Goal: Transaction & Acquisition: Purchase product/service

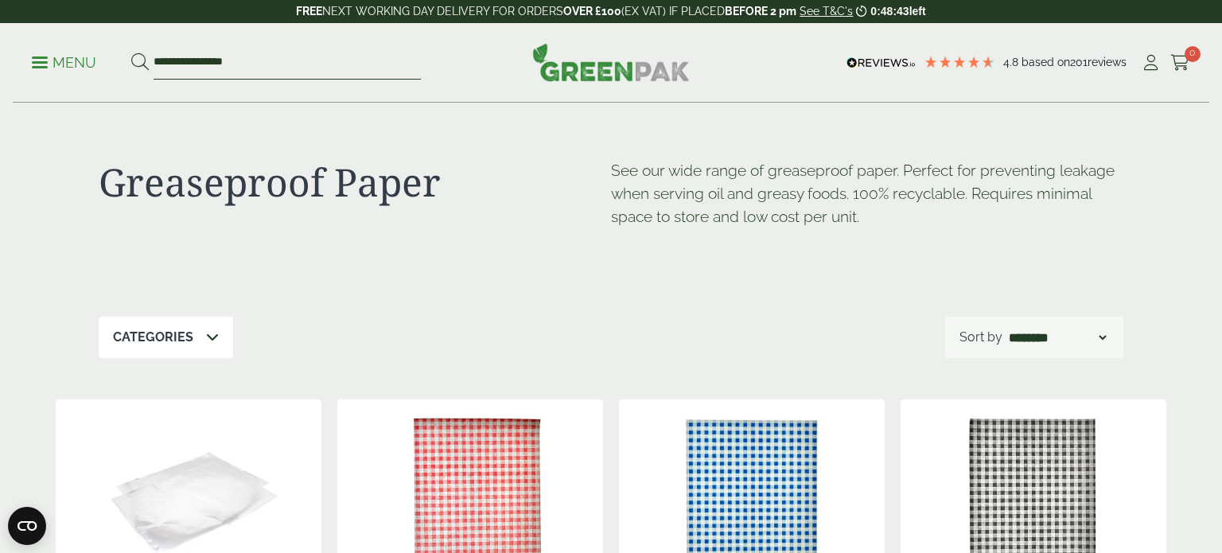
click at [254, 64] on input "**********" at bounding box center [286, 62] width 267 height 33
type input "*"
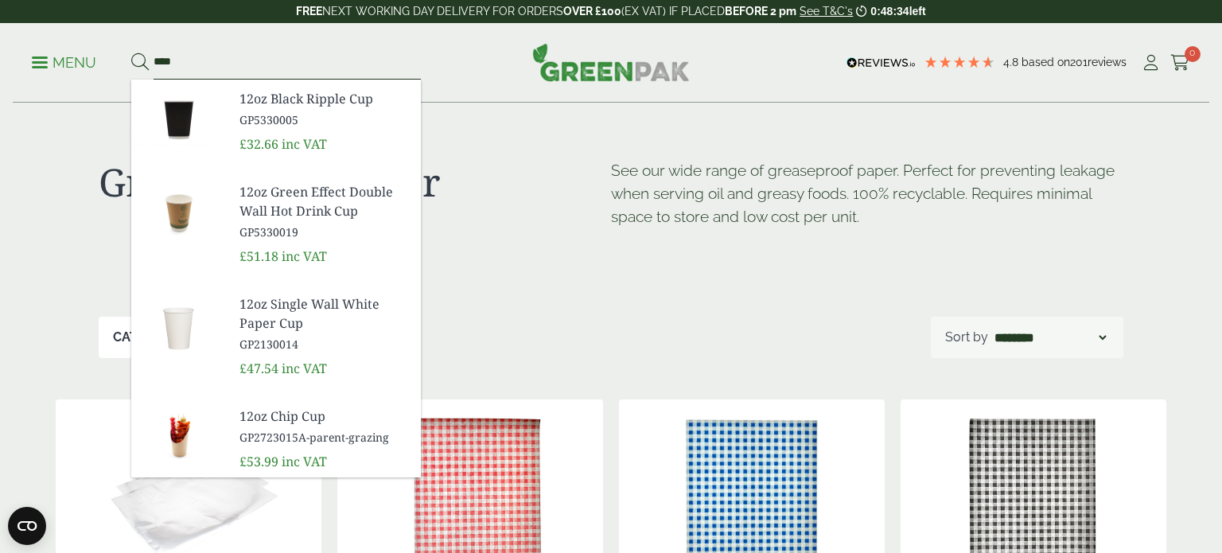
scroll to position [456, 0]
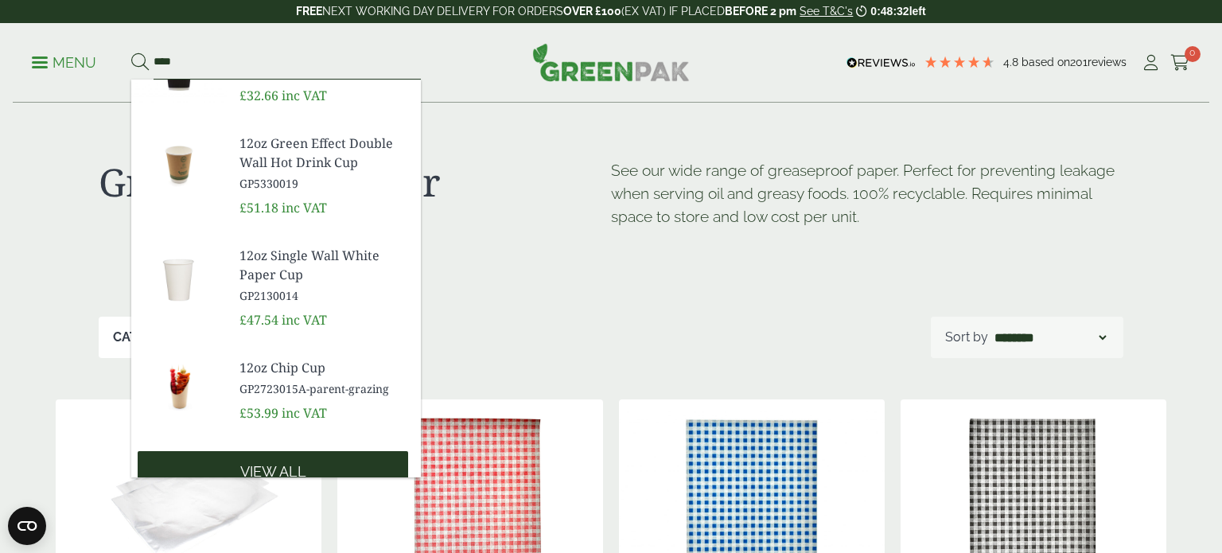
type input "****"
click at [266, 463] on span "View all" at bounding box center [273, 471] width 66 height 17
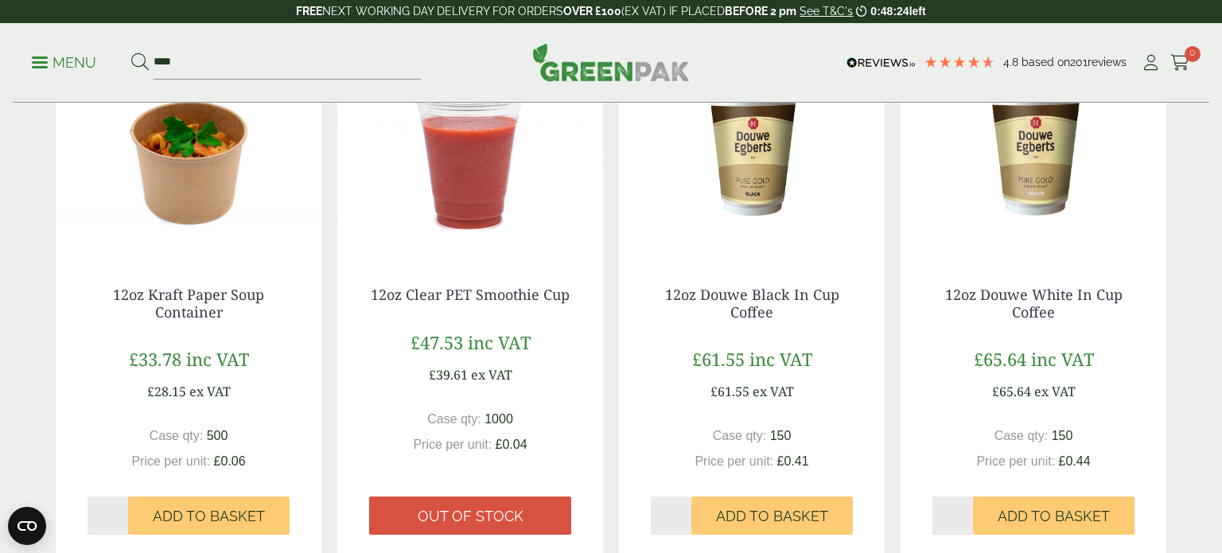
scroll to position [1369, 0]
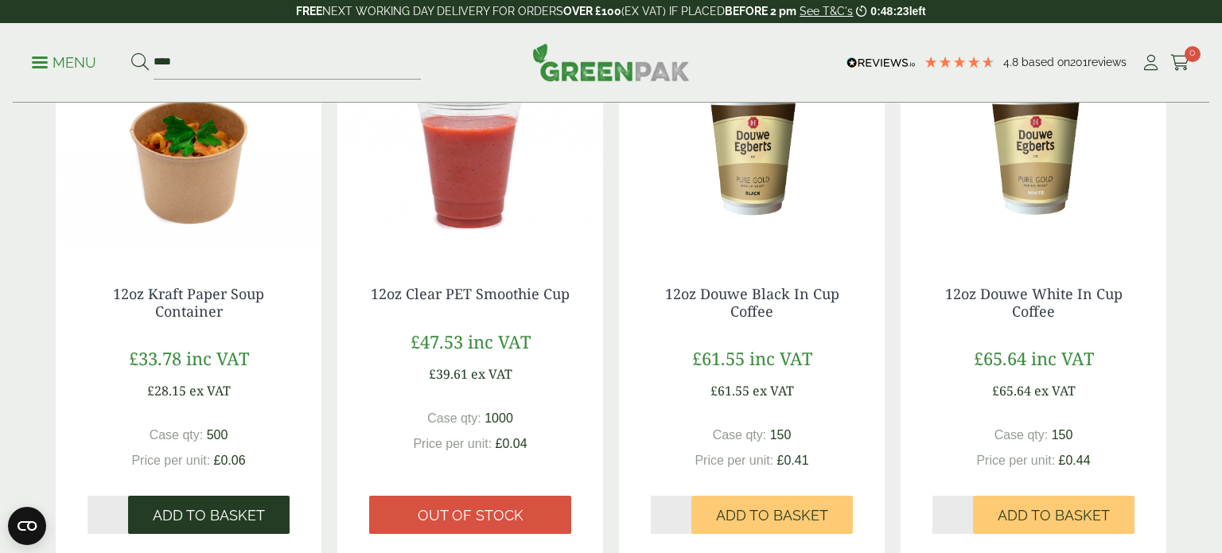
click at [251, 513] on span "Add to Basket" at bounding box center [209, 515] width 112 height 17
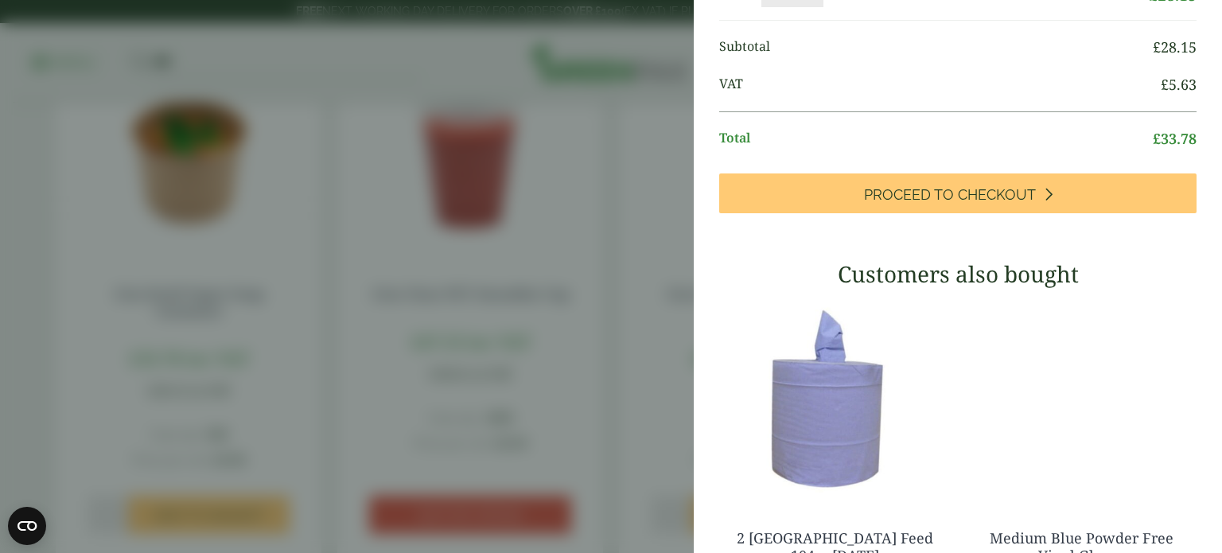
scroll to position [0, 0]
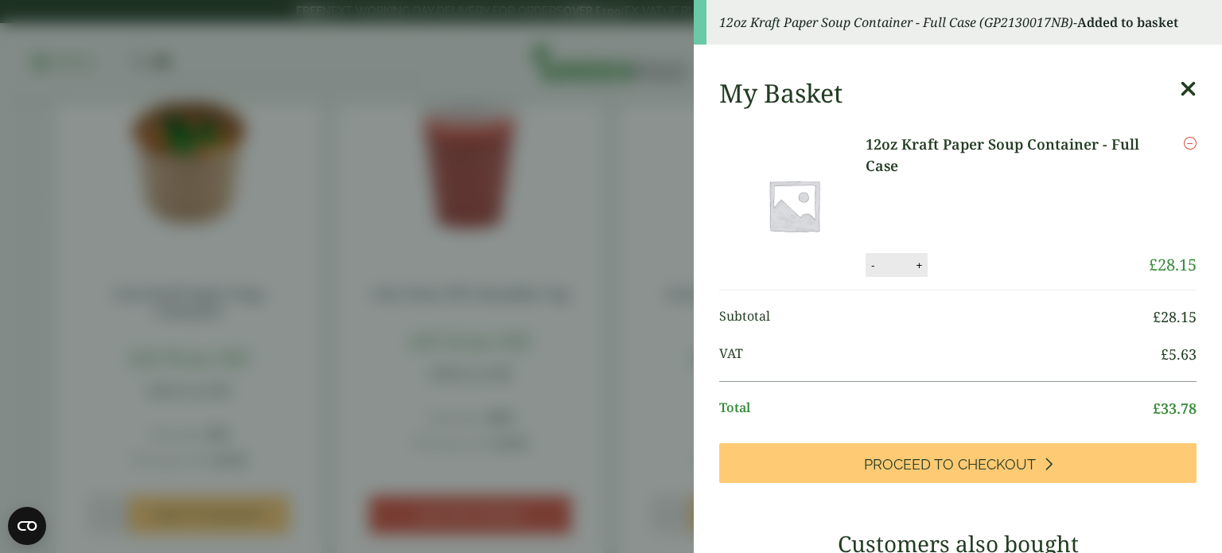
click at [523, 245] on aside "12oz Kraft Paper Soup Container - Full Case (GP2130017NB) - Added to basket My …" at bounding box center [611, 276] width 1222 height 553
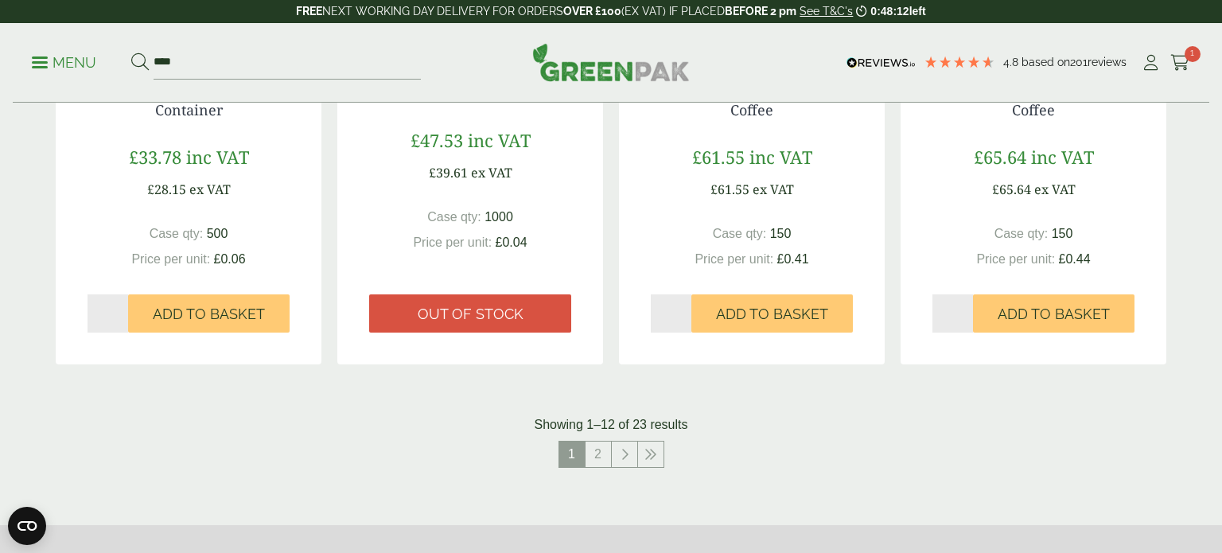
scroll to position [1591, 0]
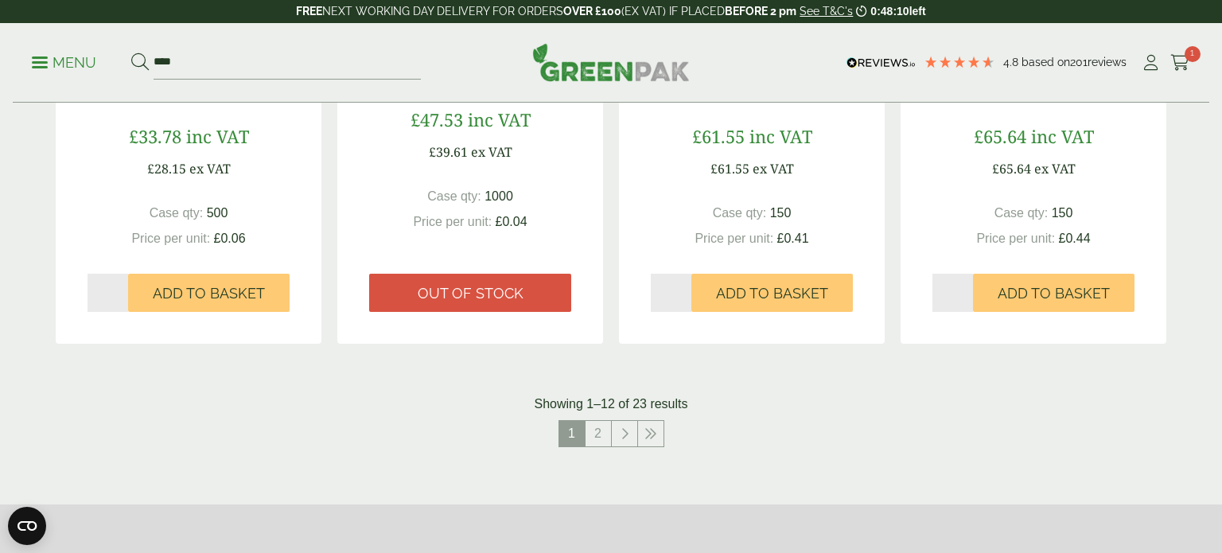
click at [190, 160] on span "ex VAT" at bounding box center [209, 168] width 41 height 17
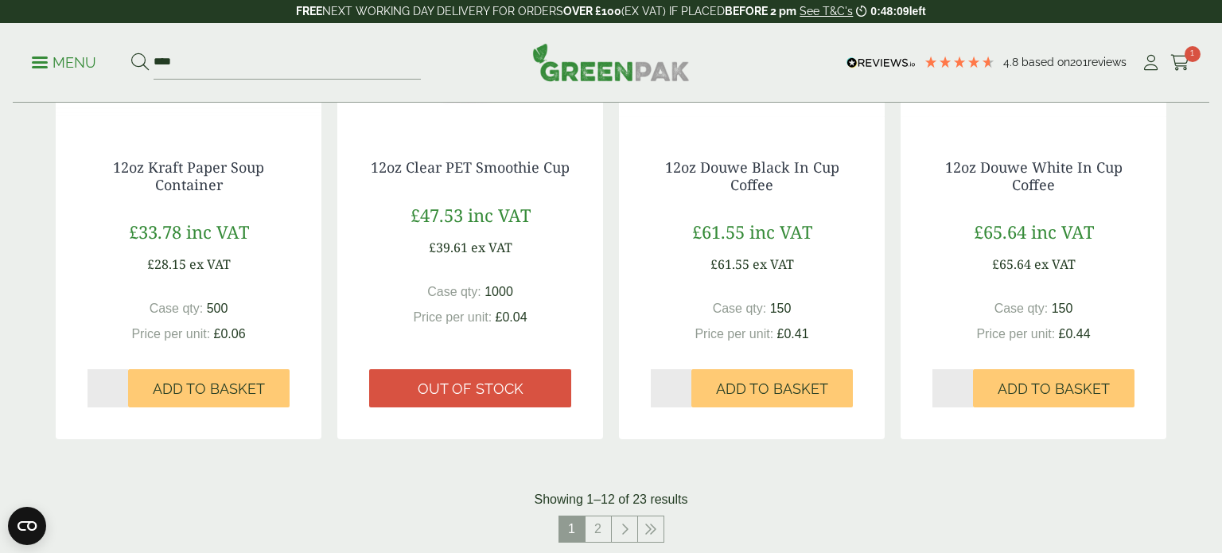
scroll to position [1488, 0]
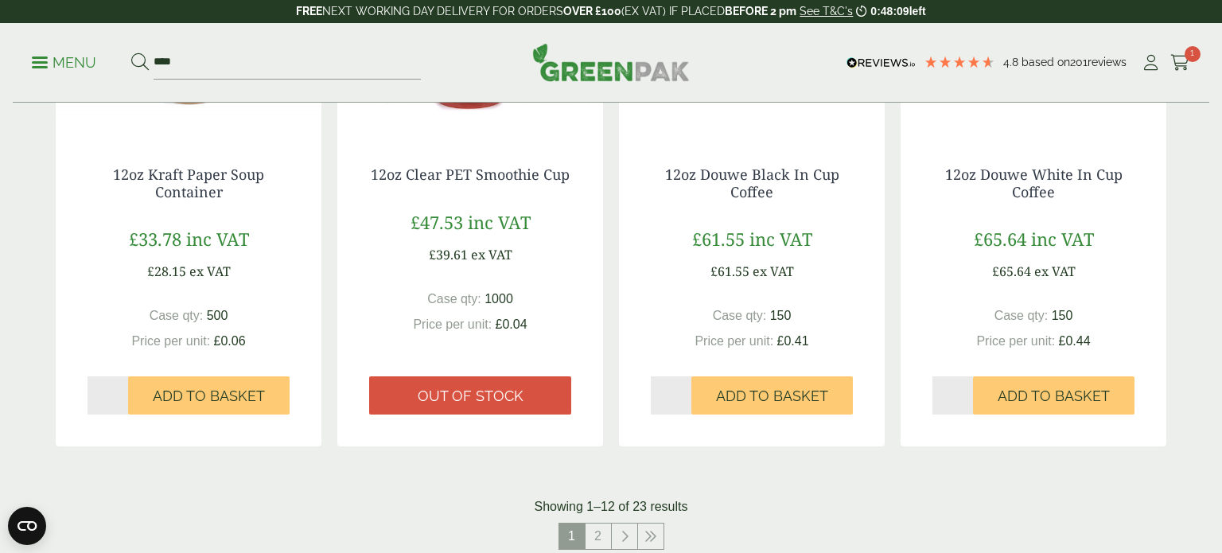
click at [190, 159] on div "12oz Kraft Paper Soup Container £33.78 inc VAT £28.15 ex VAT Case qty: 500 Pric…" at bounding box center [189, 290] width 266 height 312
click at [189, 185] on link "12oz Kraft Paper Soup Container" at bounding box center [188, 183] width 151 height 37
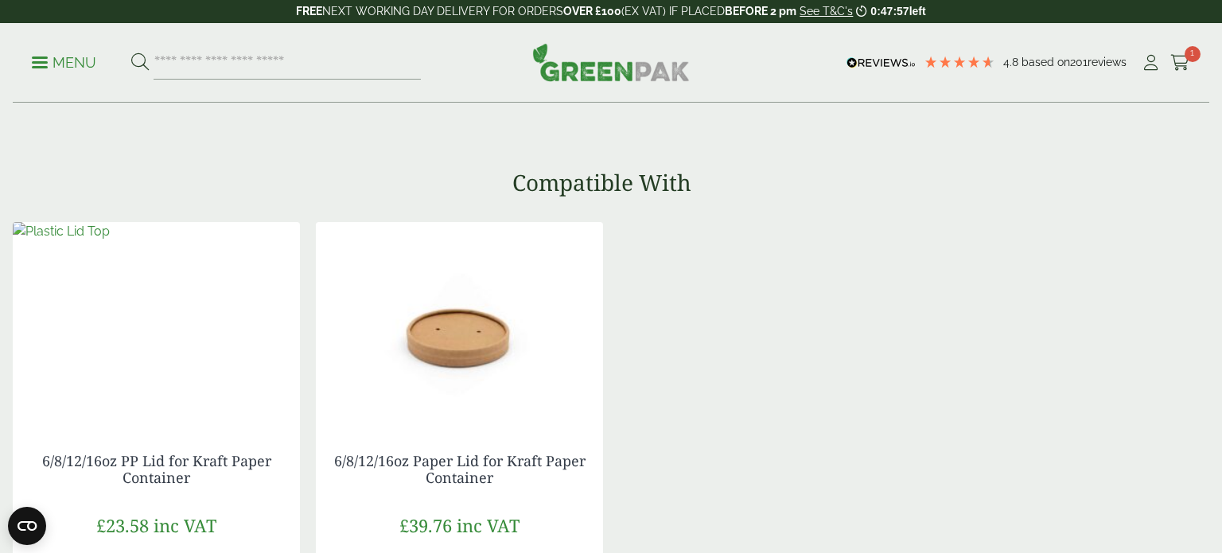
scroll to position [1383, 0]
click at [460, 371] on img at bounding box center [459, 319] width 287 height 199
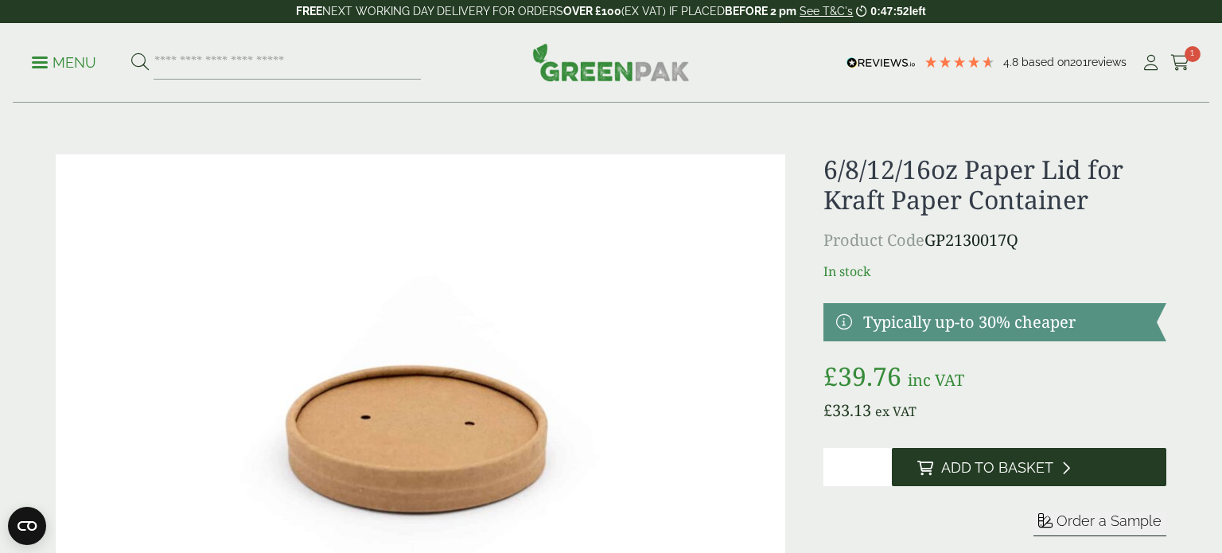
click at [1047, 459] on span "Add to Basket" at bounding box center [997, 467] width 112 height 17
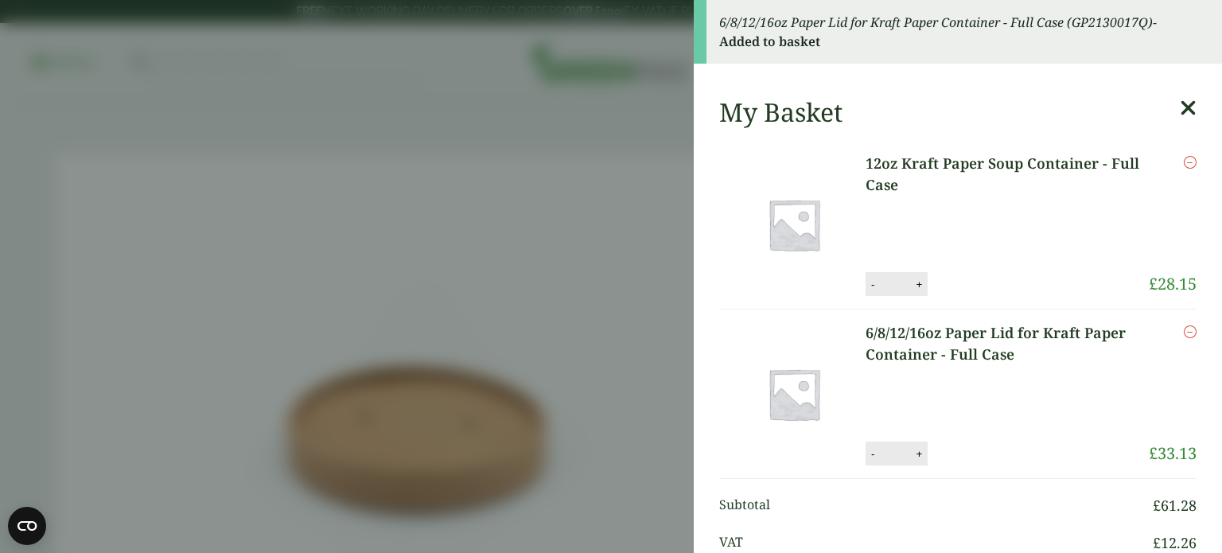
click at [643, 160] on aside "6/8/12/16oz Paper Lid for Kraft Paper Container - Full Case (GP2130017Q) - Adde…" at bounding box center [611, 276] width 1222 height 553
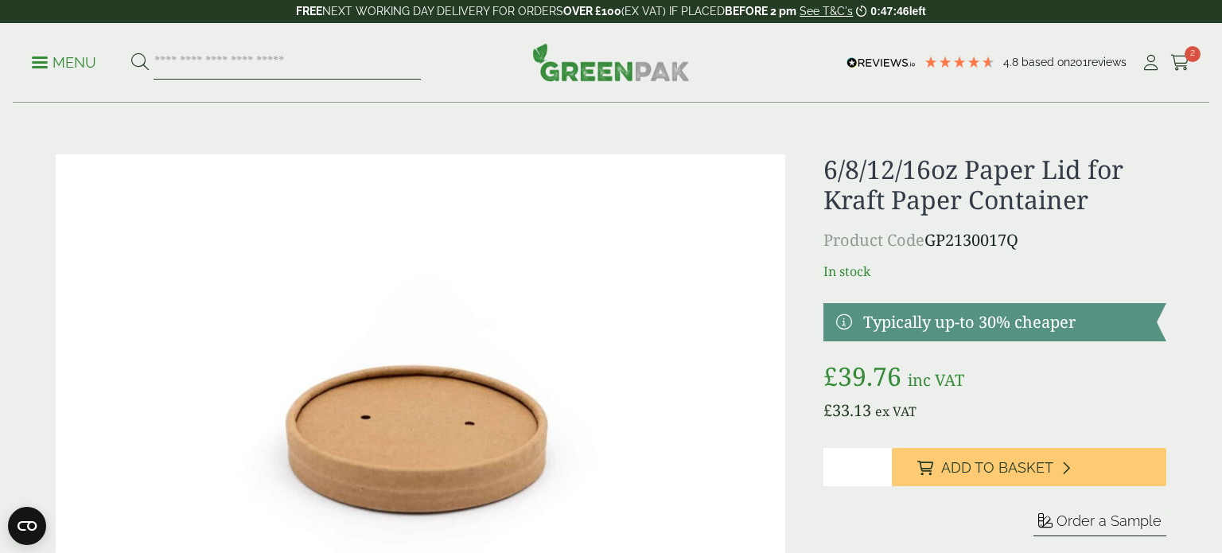
click at [243, 63] on input "search" at bounding box center [286, 62] width 267 height 33
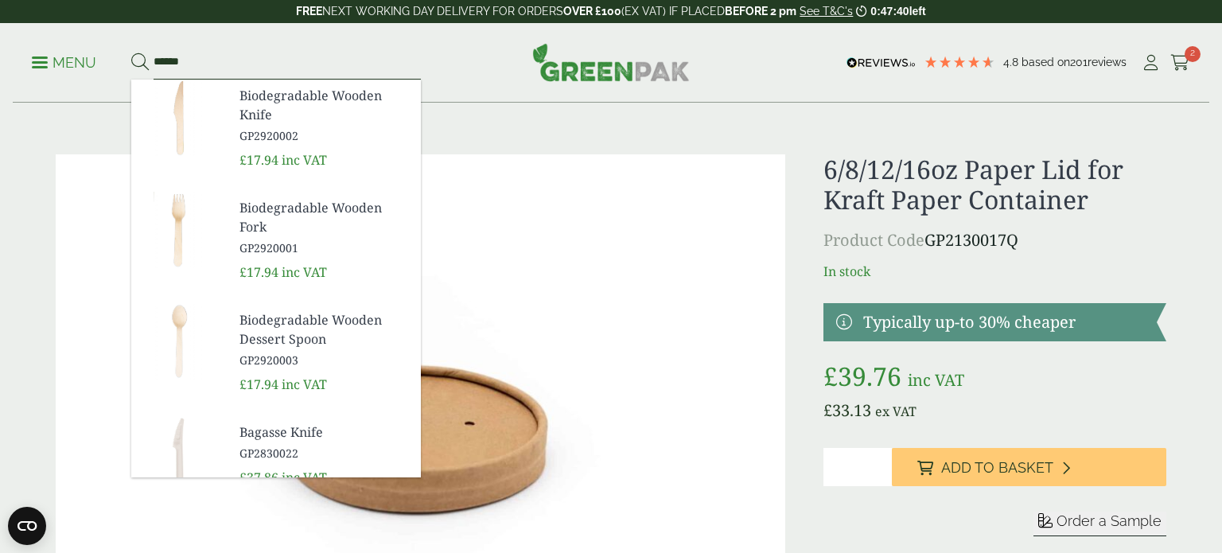
type input "******"
click at [131, 52] on button at bounding box center [139, 62] width 17 height 21
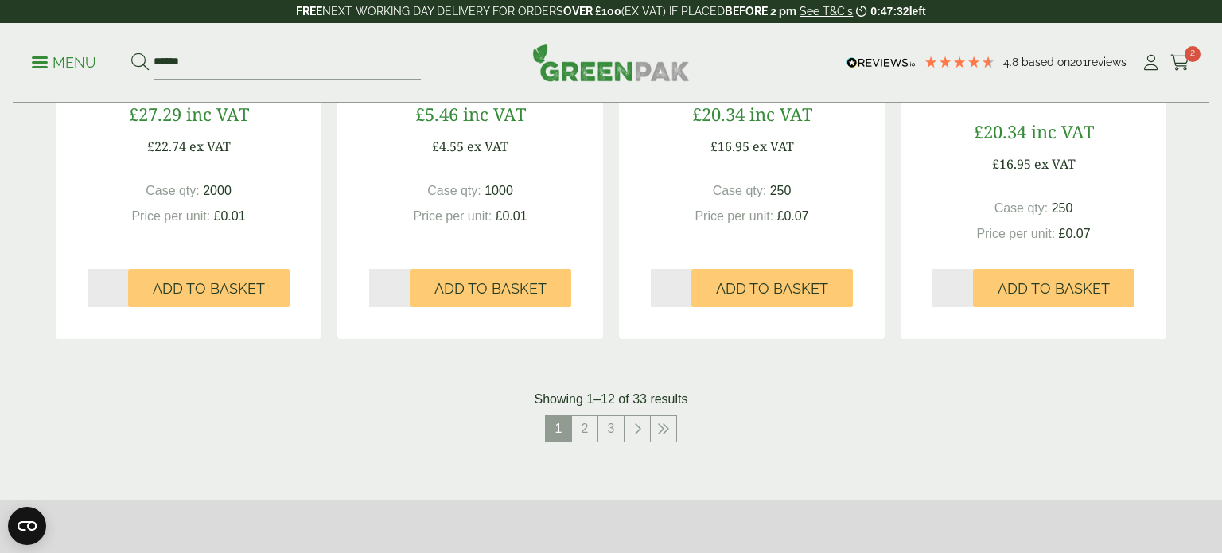
scroll to position [1626, 0]
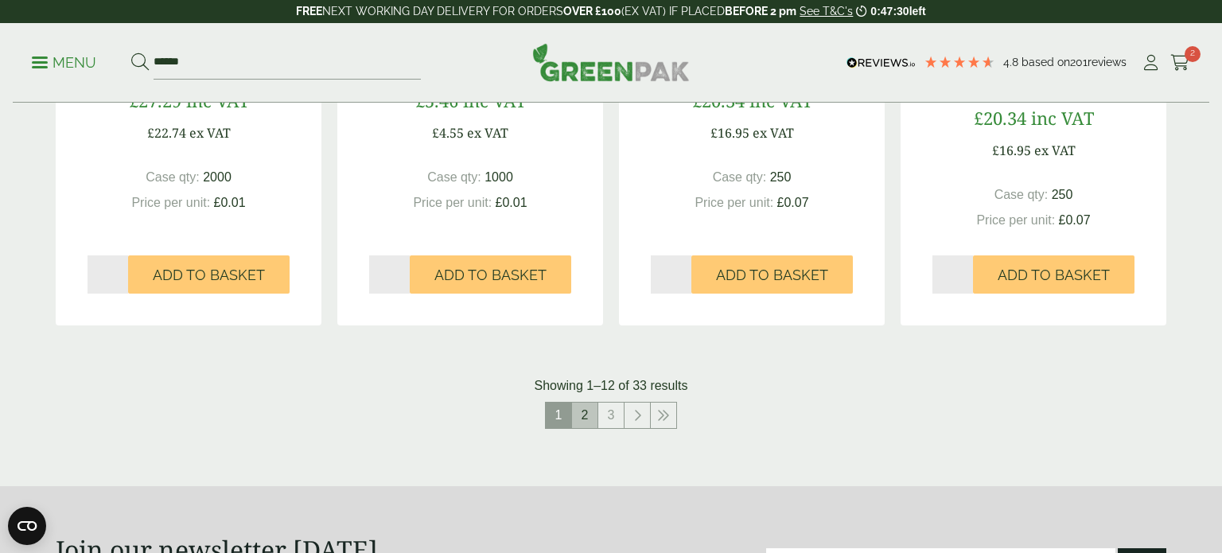
click at [585, 414] on link "2" at bounding box center [584, 414] width 25 height 25
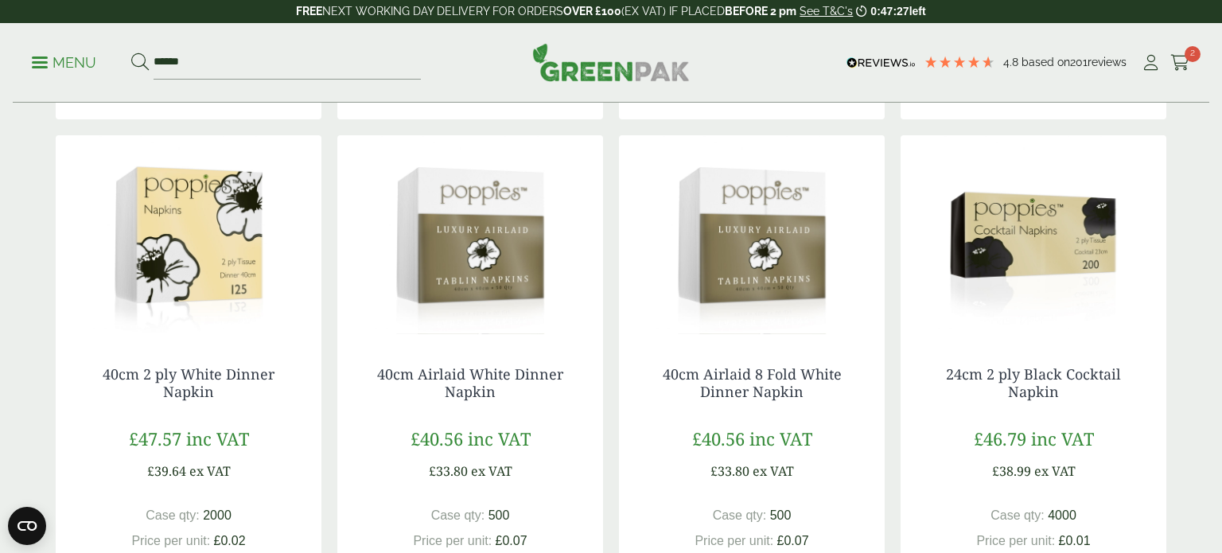
scroll to position [1261, 0]
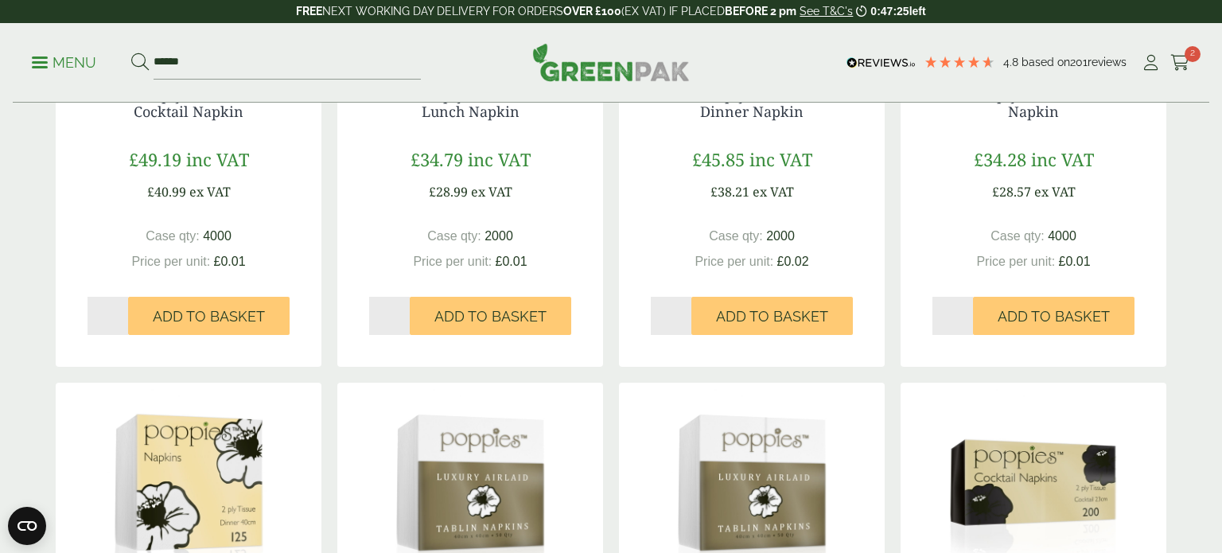
click at [585, 414] on img at bounding box center [470, 482] width 266 height 199
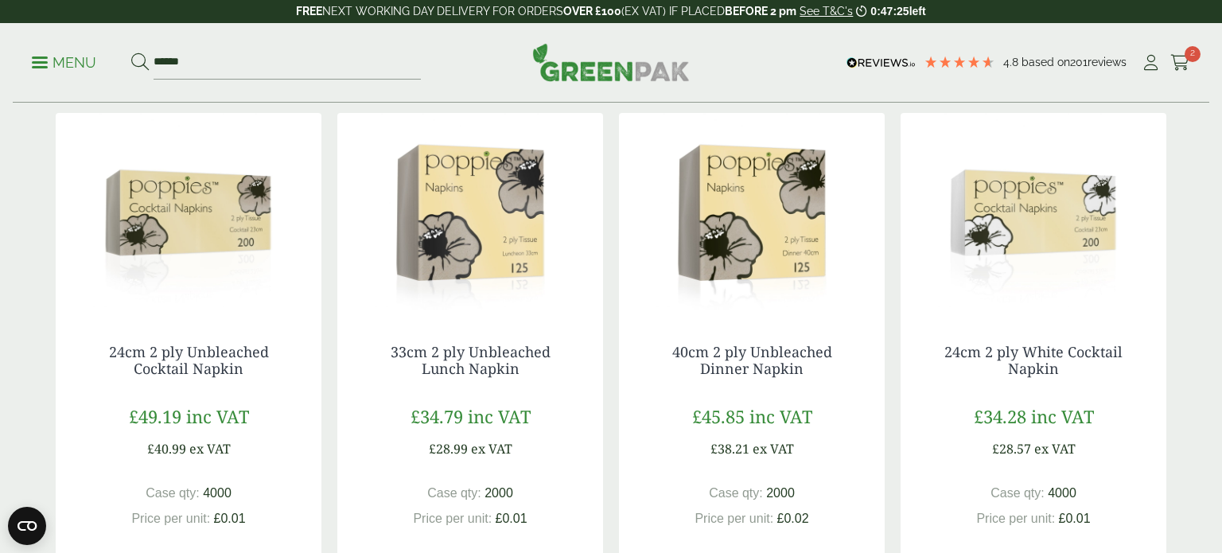
scroll to position [776, 0]
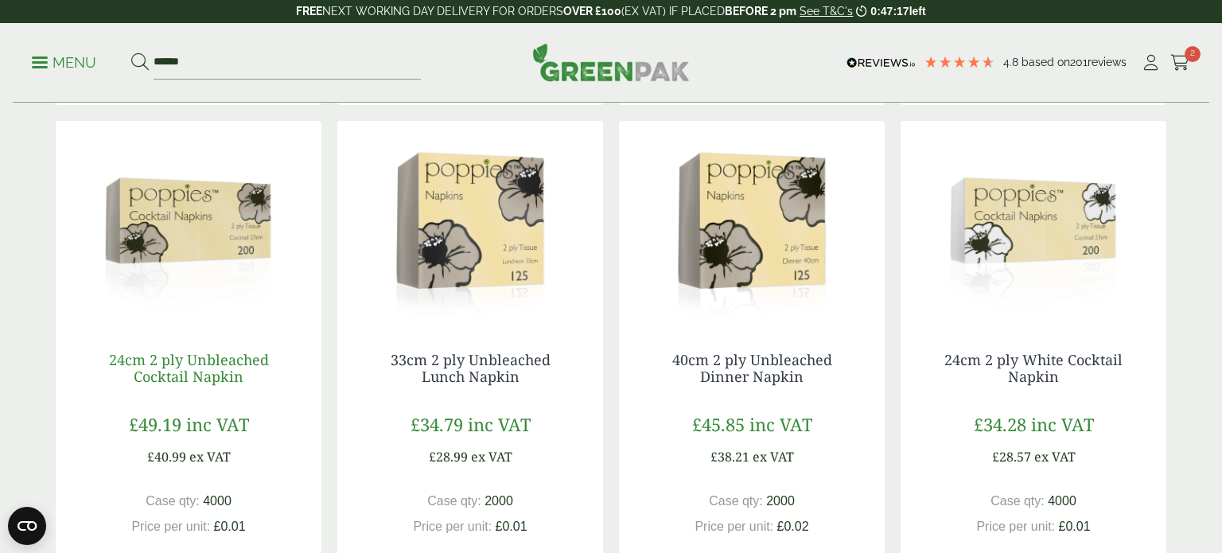
click at [173, 363] on link "24cm 2 ply Unbleached Cocktail Napkin" at bounding box center [189, 368] width 160 height 37
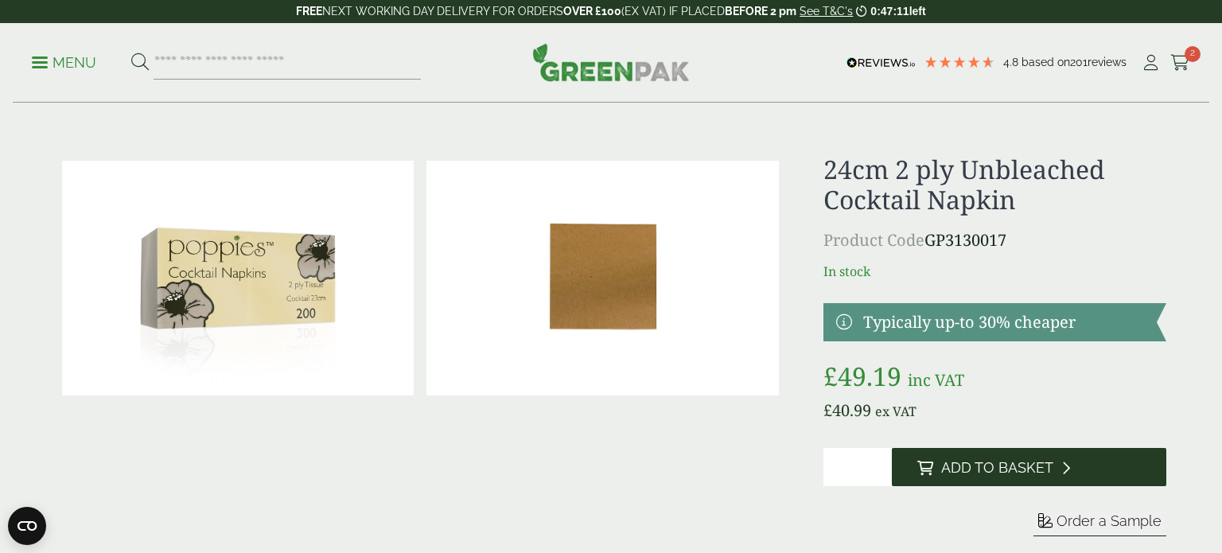
click at [981, 474] on span "Add to Basket" at bounding box center [997, 467] width 112 height 17
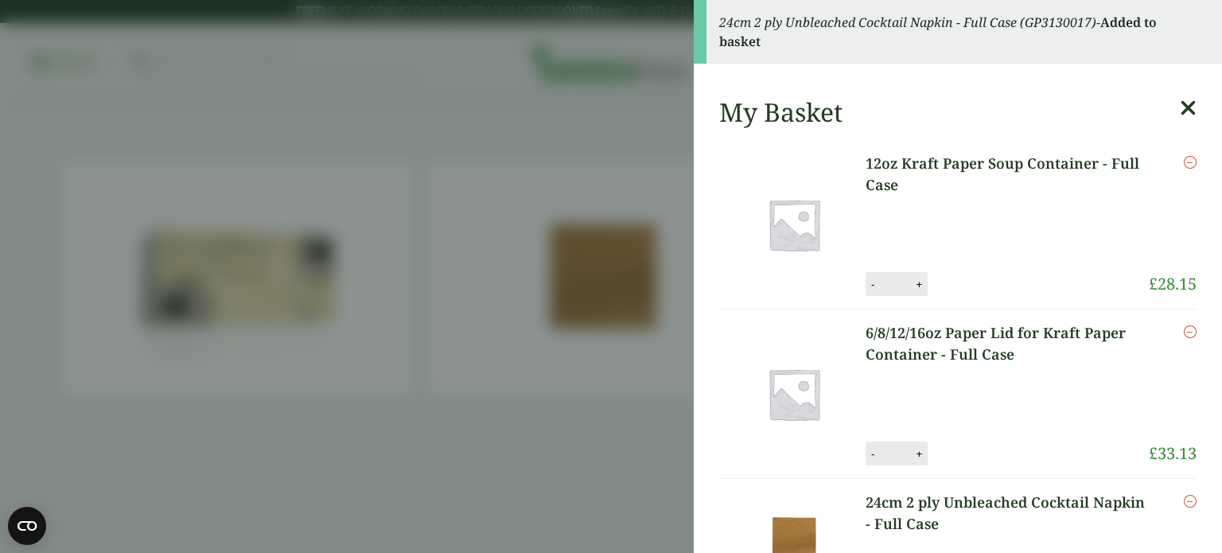
click at [582, 515] on aside "24cm 2 ply Unbleached Cocktail Napkin - Full Case (GP3130017) - Added to basket…" at bounding box center [611, 276] width 1222 height 553
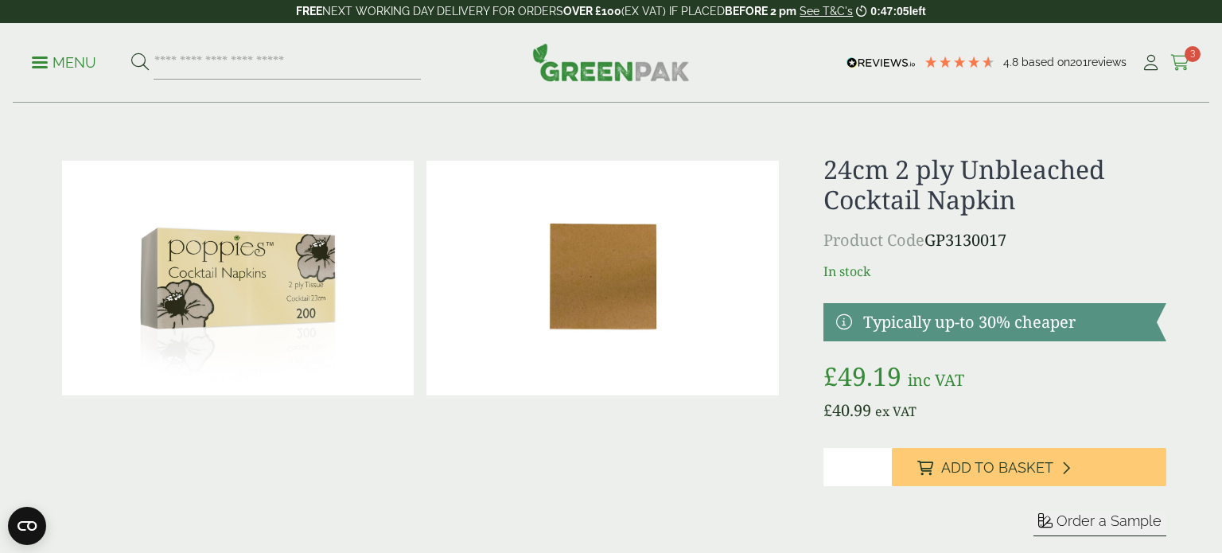
click at [1184, 65] on icon at bounding box center [1180, 63] width 20 height 16
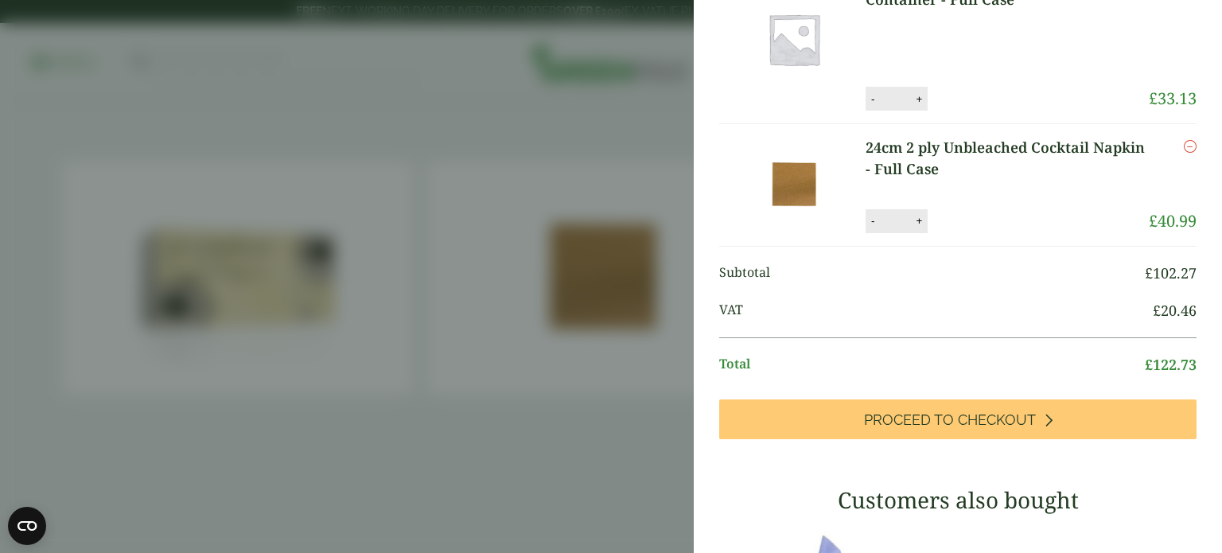
scroll to position [243, 0]
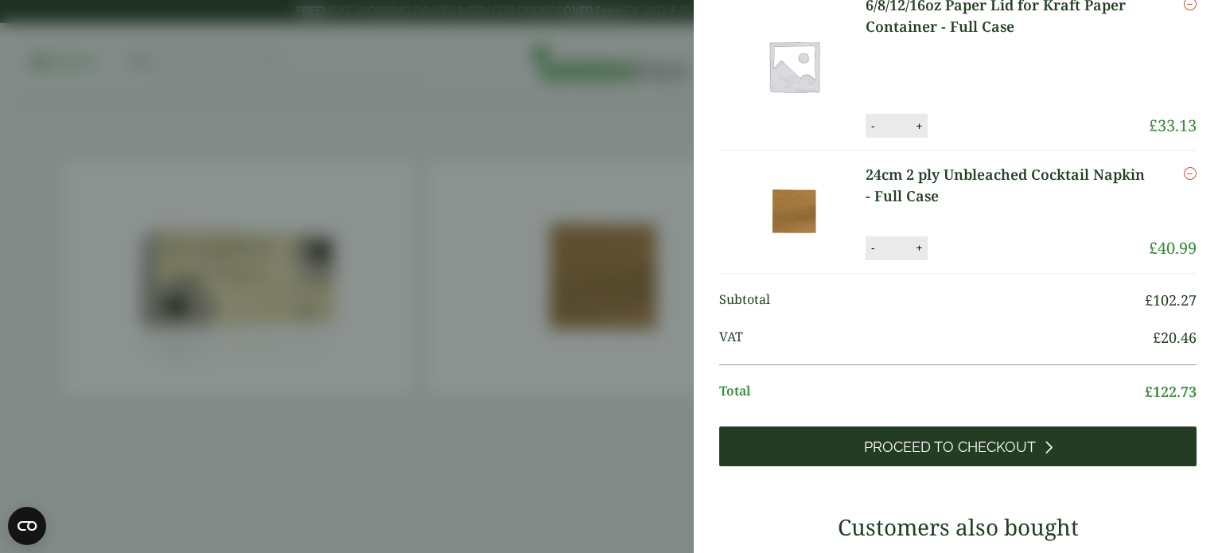
click at [981, 441] on span "Proceed to Checkout" at bounding box center [950, 446] width 172 height 17
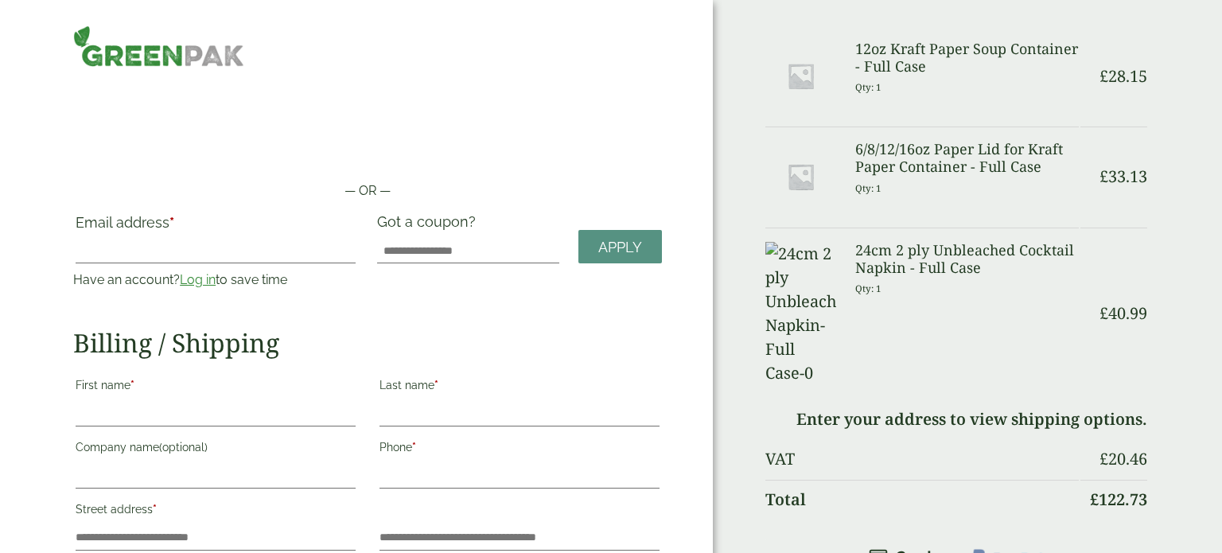
click at [208, 285] on link "Log in" at bounding box center [198, 279] width 36 height 15
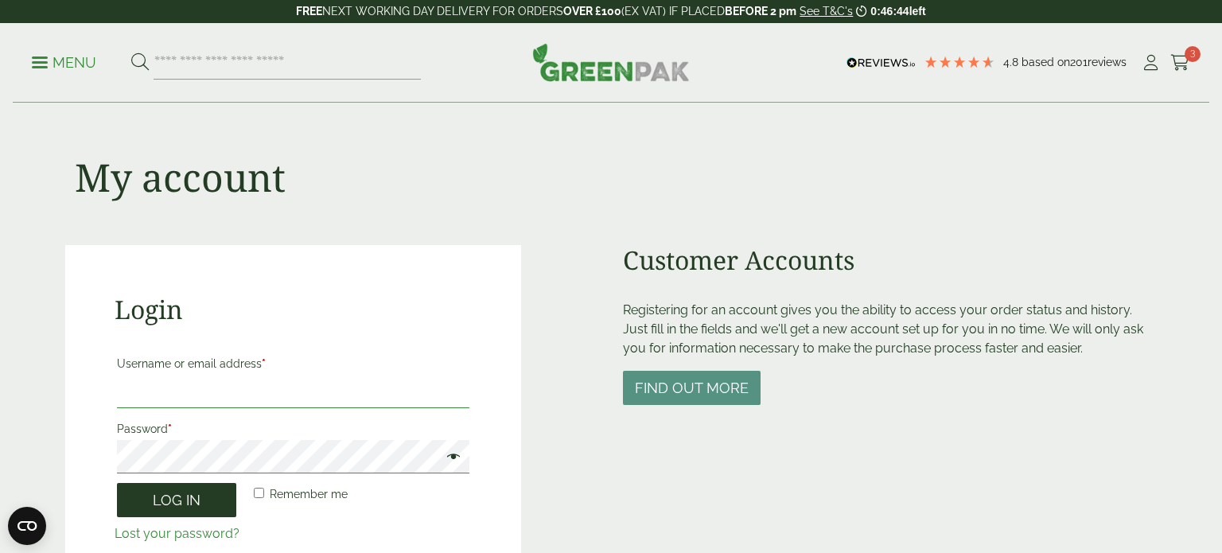
type input "**********"
click at [163, 508] on button "Log in" at bounding box center [176, 500] width 119 height 34
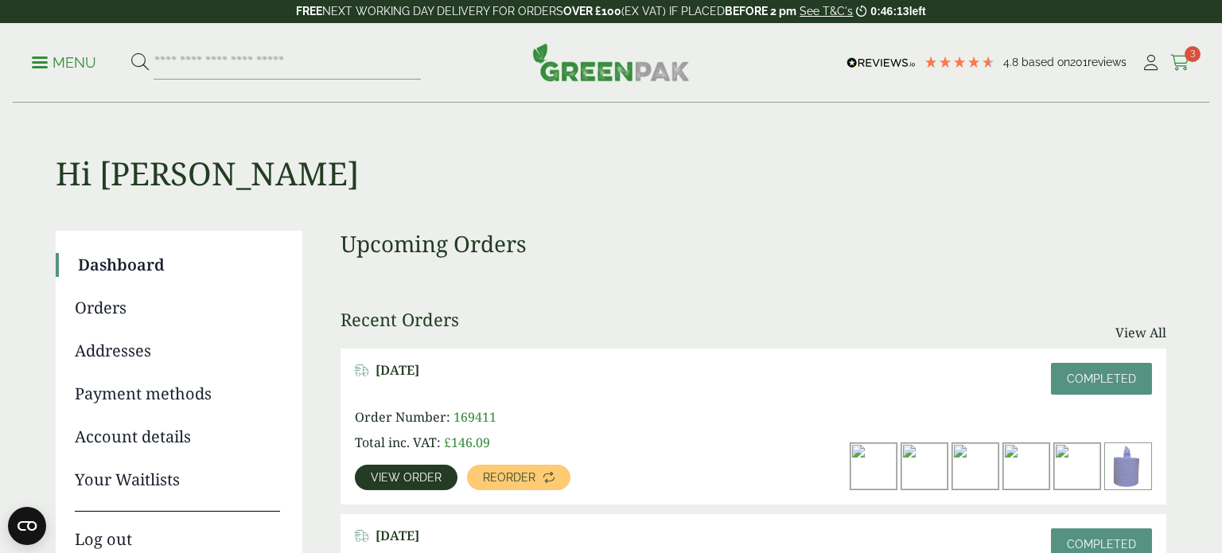
click at [1183, 63] on icon at bounding box center [1180, 63] width 20 height 16
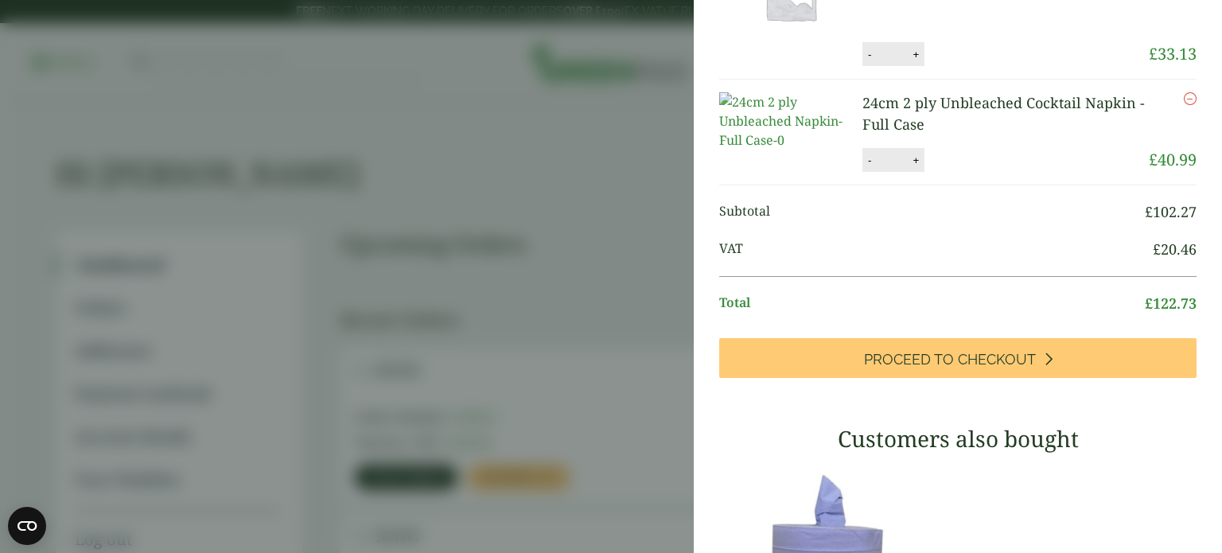
scroll to position [323, 0]
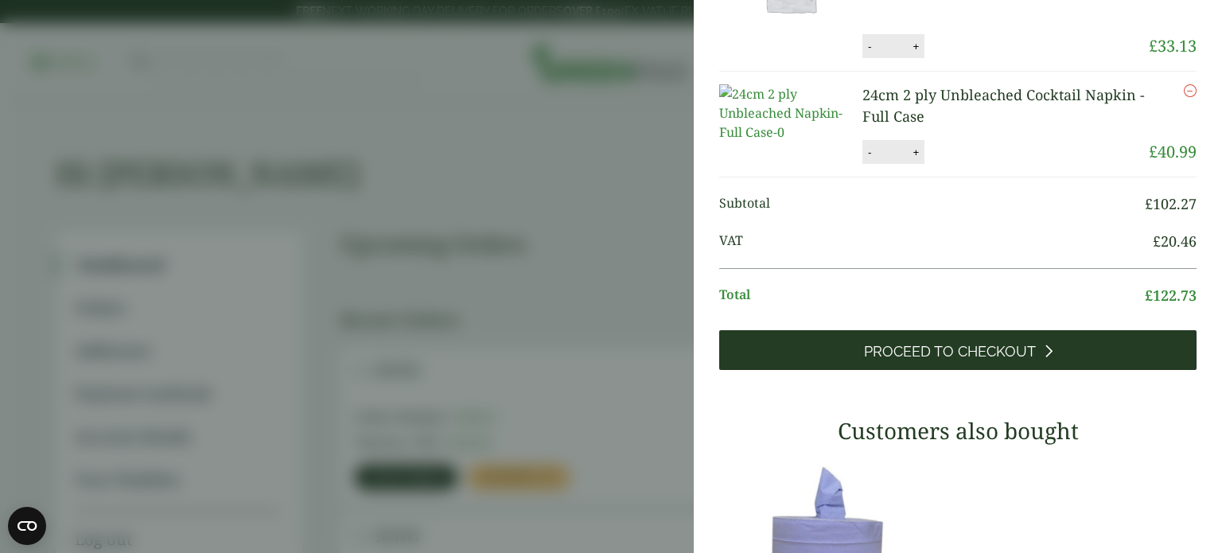
click at [1026, 360] on span "Proceed to Checkout" at bounding box center [950, 351] width 172 height 17
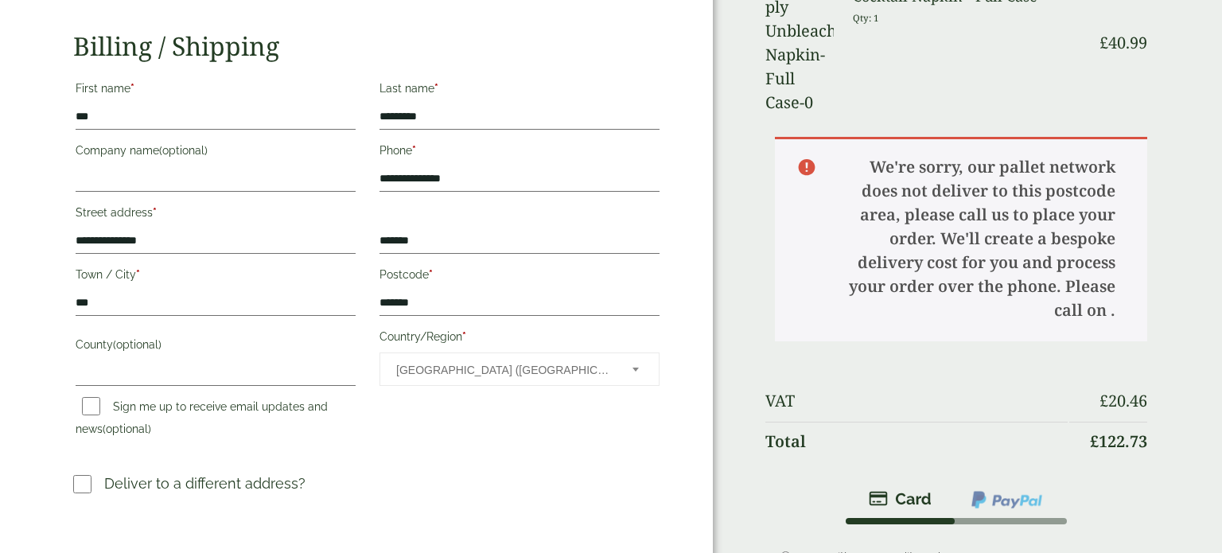
scroll to position [266, 0]
click at [426, 303] on input "*******" at bounding box center [519, 301] width 280 height 25
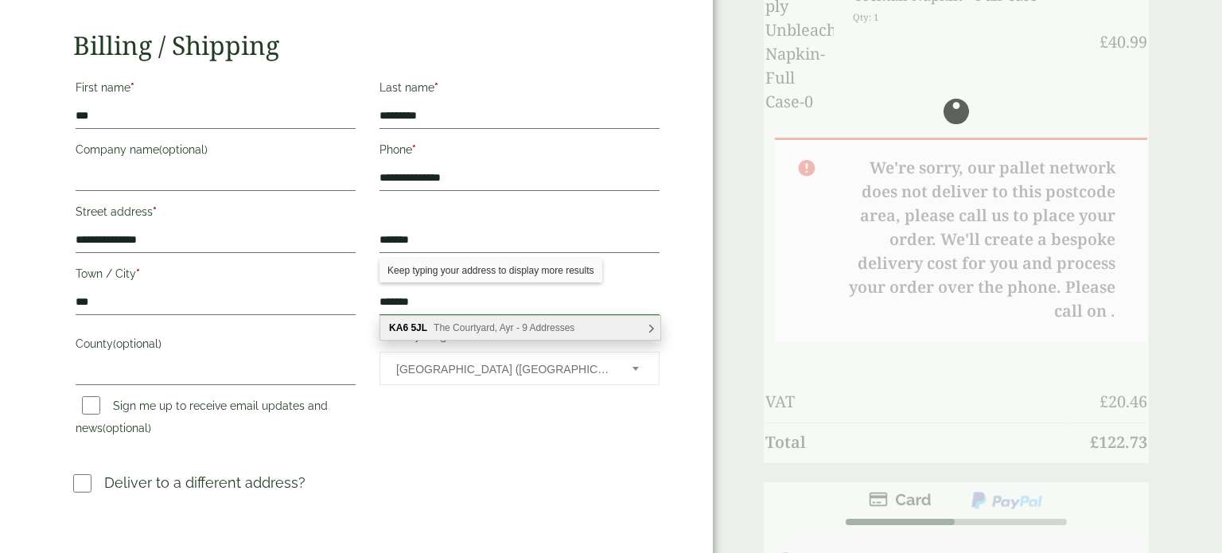
type input "*******"
click at [420, 328] on b "5JL" at bounding box center [418, 327] width 17 height 11
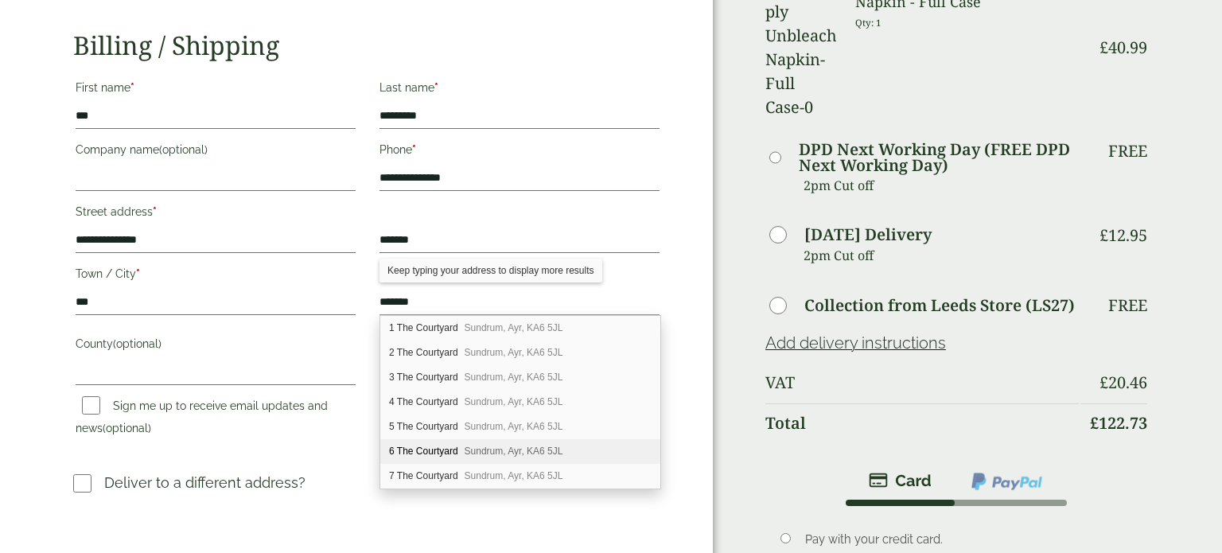
click at [418, 449] on div "6 The Courtyard Sundrum, Ayr, KA6 5JL" at bounding box center [520, 451] width 280 height 25
type input "**********"
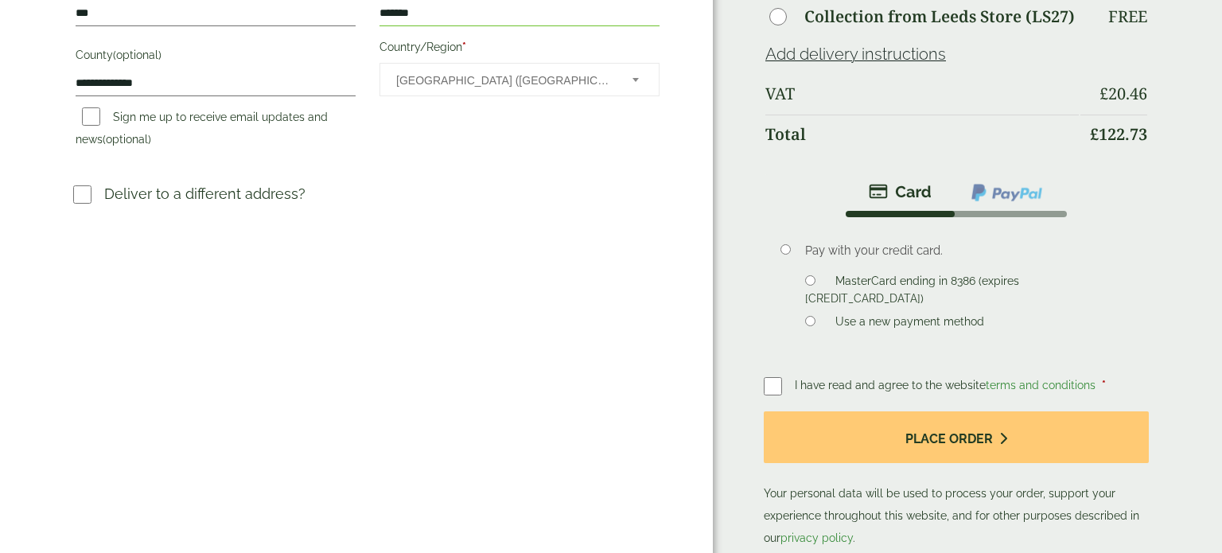
scroll to position [557, 0]
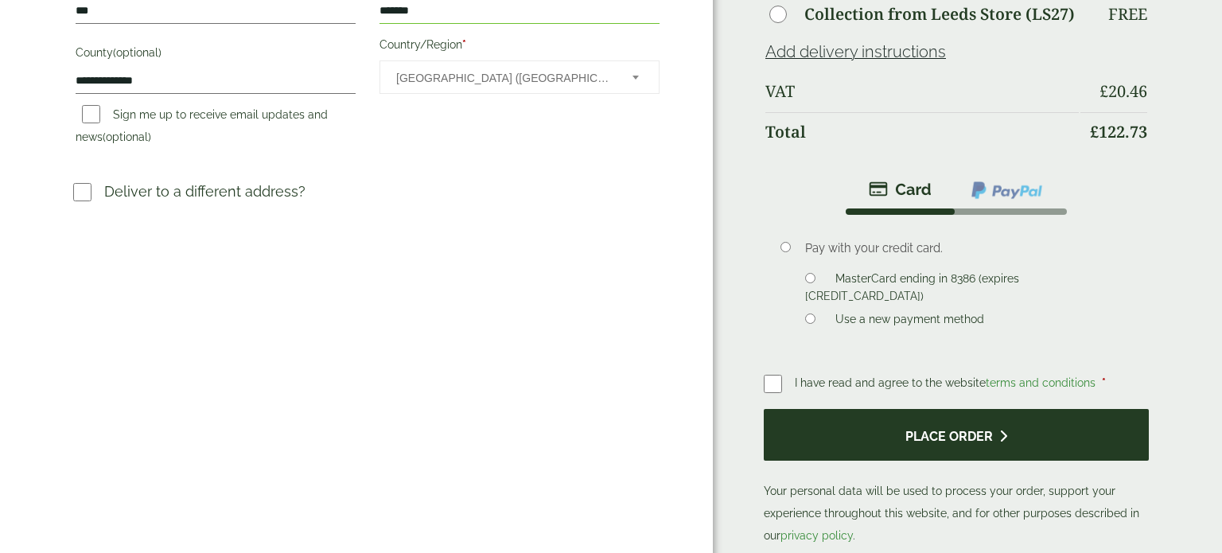
click at [992, 409] on button "Place order" at bounding box center [955, 435] width 385 height 52
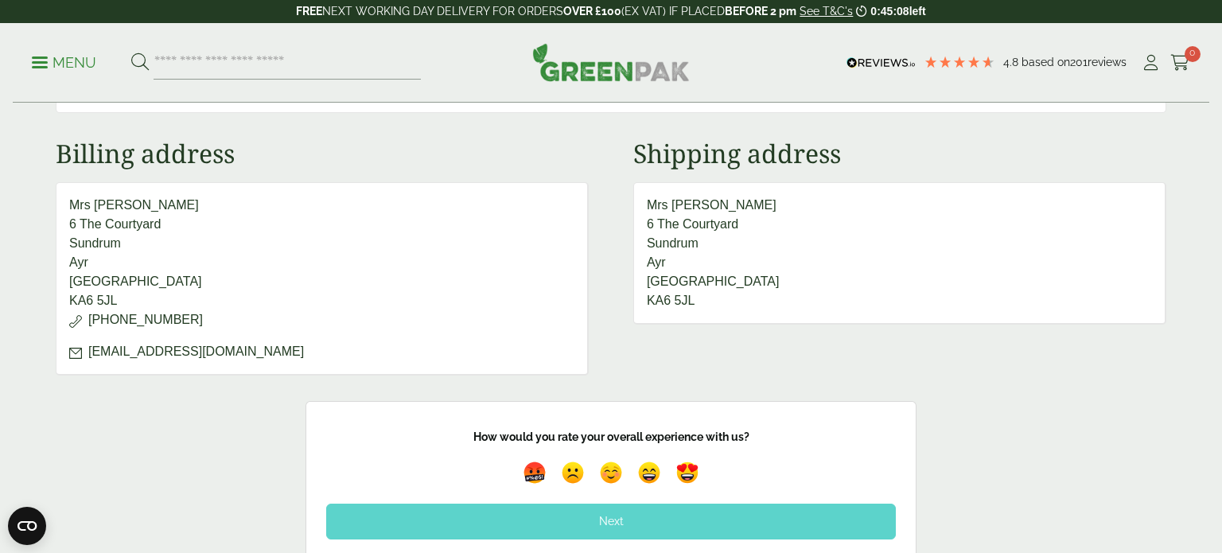
scroll to position [681, 0]
click at [654, 461] on img at bounding box center [649, 472] width 37 height 37
click at [642, 515] on div "Next" at bounding box center [610, 520] width 569 height 35
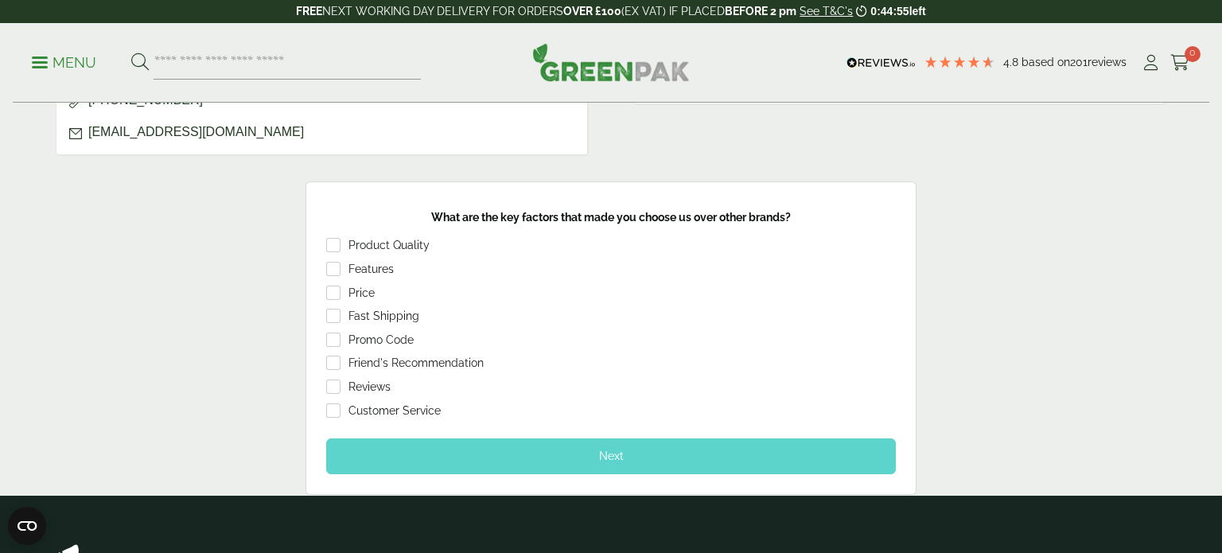
scroll to position [900, 0]
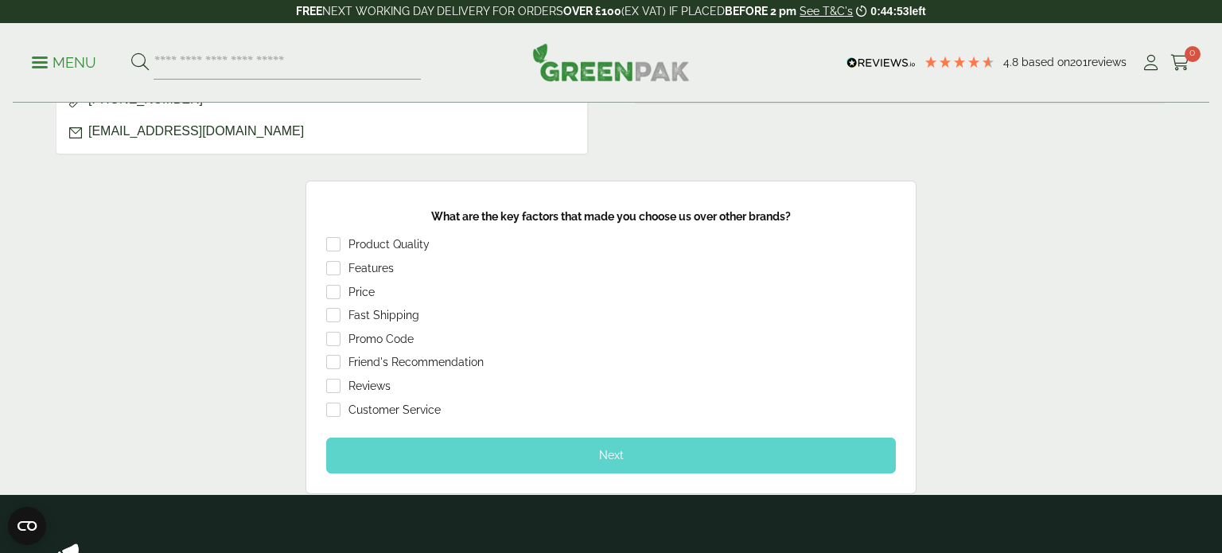
click at [426, 407] on div "Customer Service" at bounding box center [394, 410] width 92 height 16
click at [352, 447] on div "Next" at bounding box center [610, 454] width 569 height 35
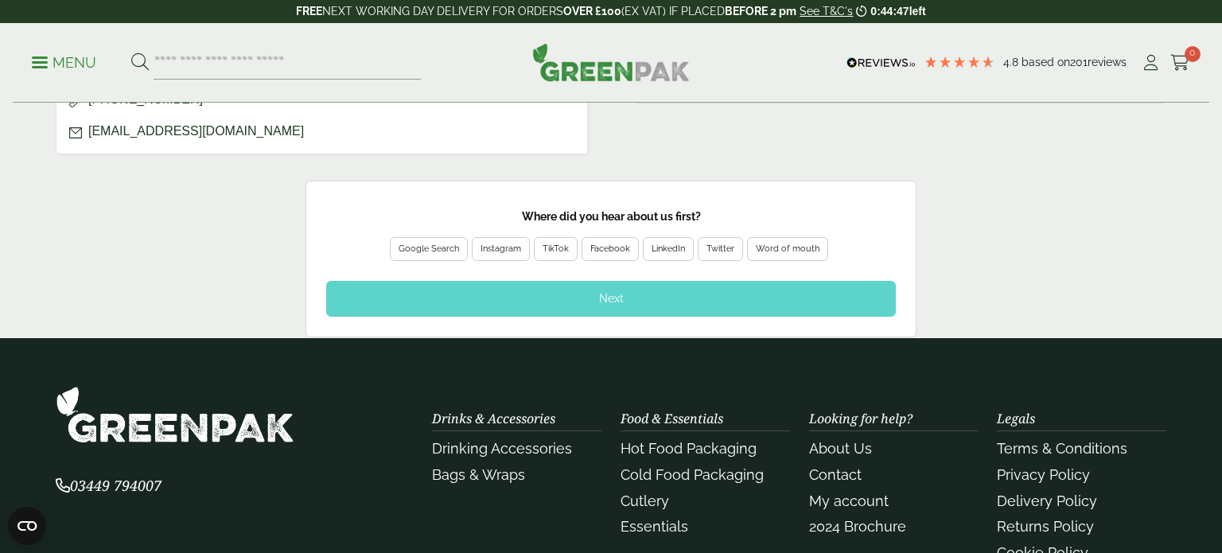
click at [445, 242] on div "Google Search" at bounding box center [428, 249] width 60 height 14
click at [611, 292] on div "Next" at bounding box center [610, 298] width 569 height 35
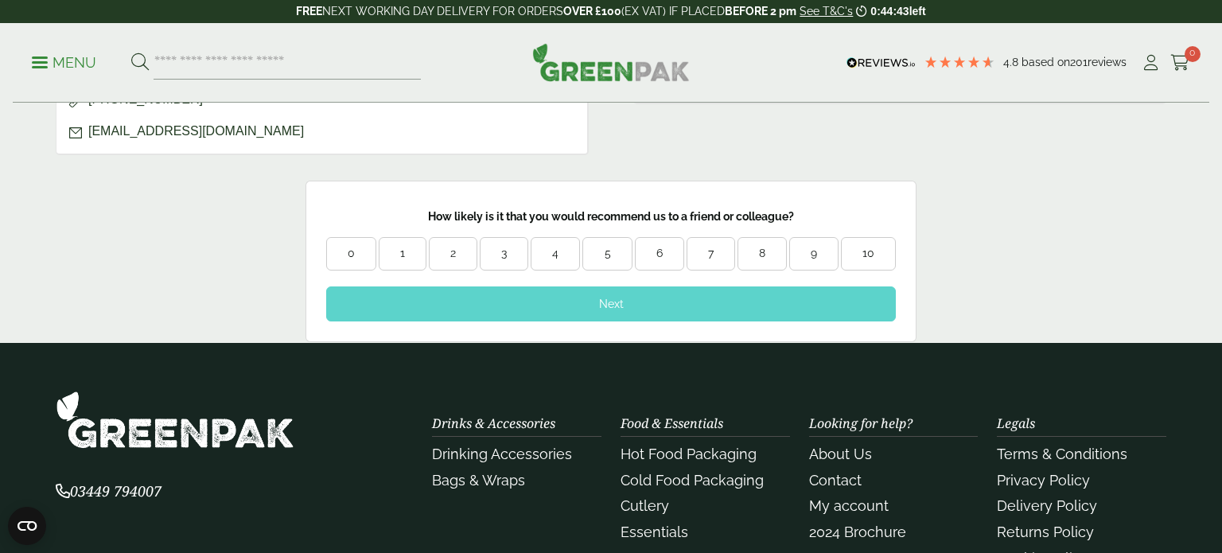
click at [808, 247] on div "9" at bounding box center [814, 254] width 48 height 16
click at [816, 296] on div "Next" at bounding box center [610, 303] width 569 height 35
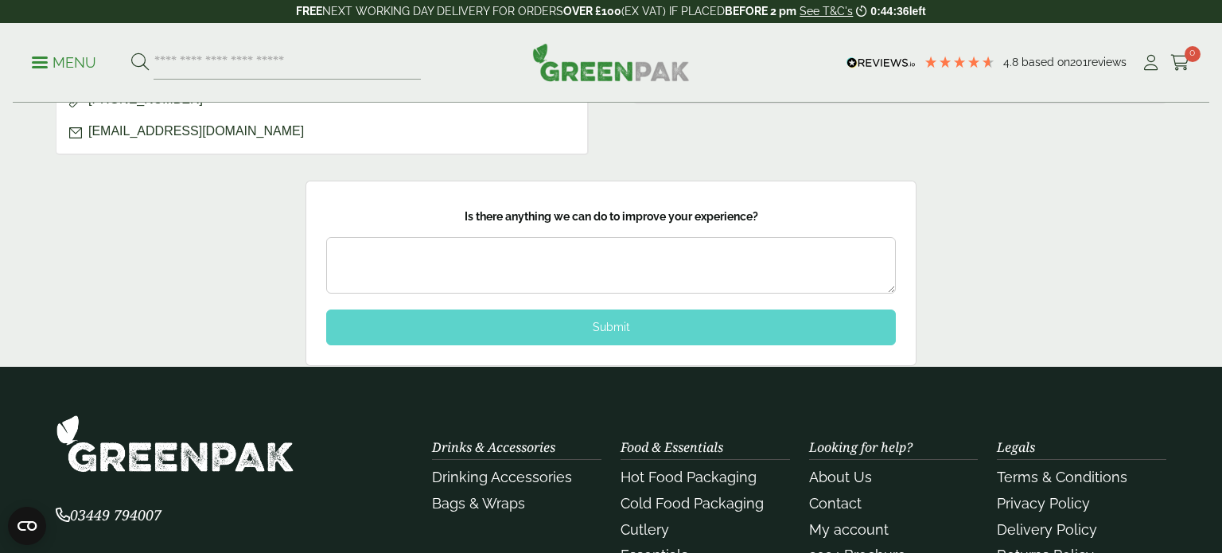
click at [882, 322] on div "Submit" at bounding box center [610, 326] width 569 height 35
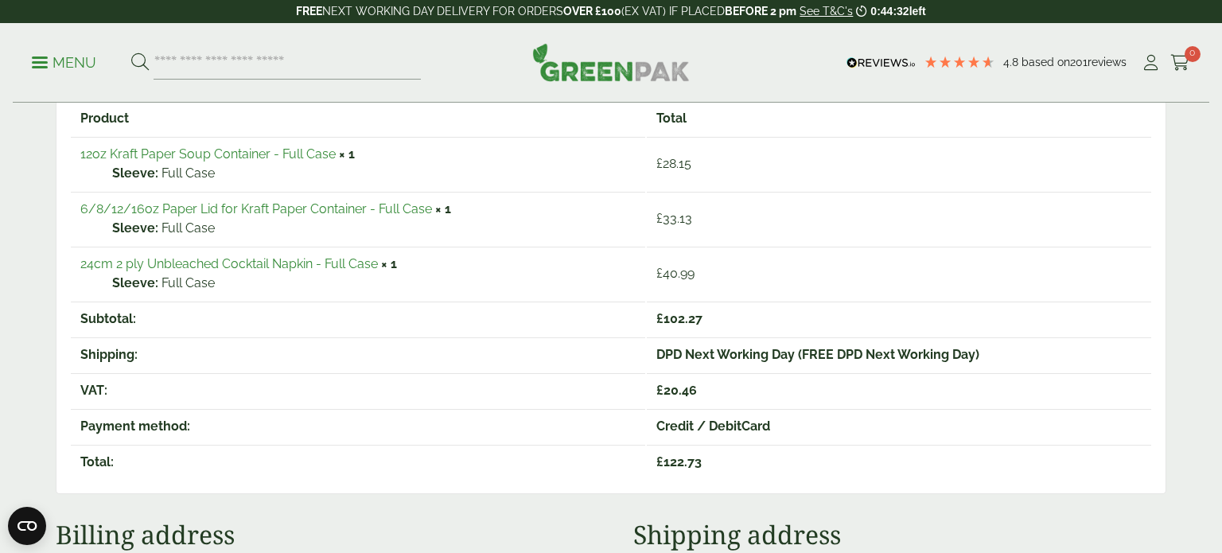
scroll to position [0, 0]
